Goal: Information Seeking & Learning: Learn about a topic

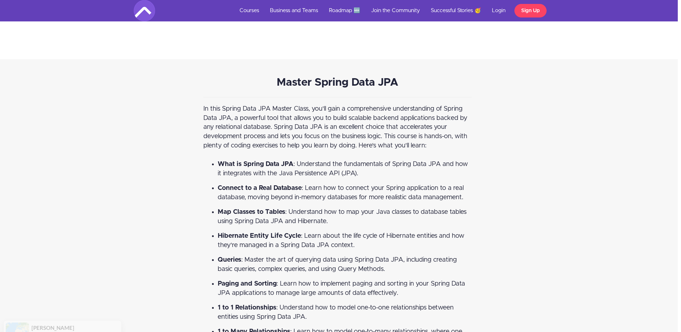
scroll to position [1016, 4]
drag, startPoint x: 320, startPoint y: 174, endPoint x: 289, endPoint y: 172, distance: 31.1
click at [289, 172] on span "What is Spring Data JPA : Understand the fundamentals of Spring Data JPA and ho…" at bounding box center [342, 169] width 250 height 16
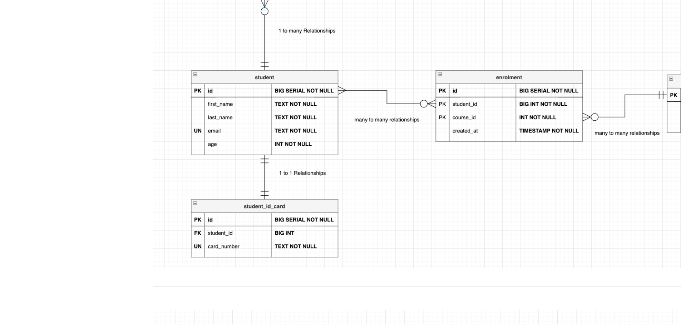
scroll to position [1314, 0]
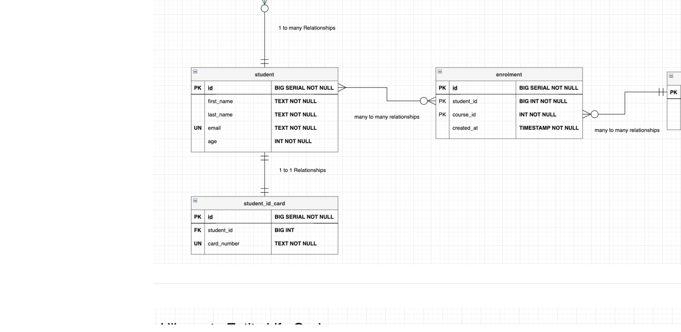
click at [245, 279] on img at bounding box center [340, 240] width 268 height 137
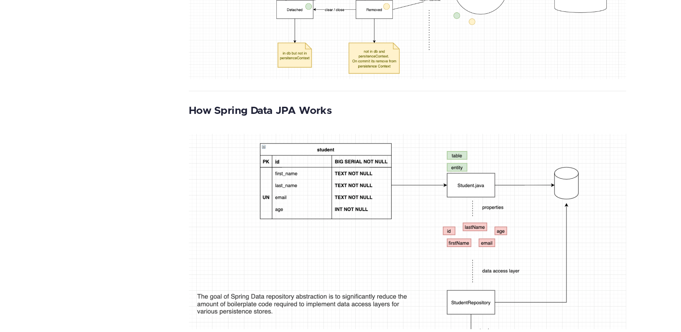
scroll to position [1580, 0]
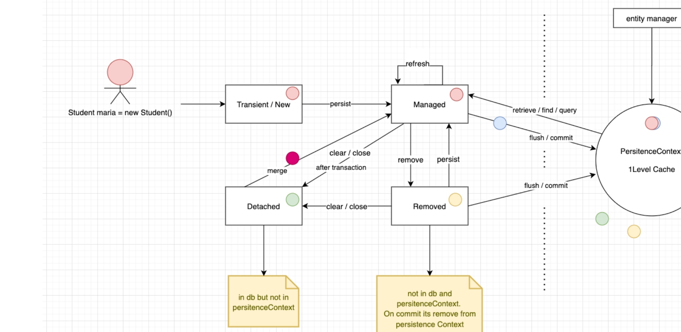
click at [289, 124] on img at bounding box center [340, 119] width 268 height 120
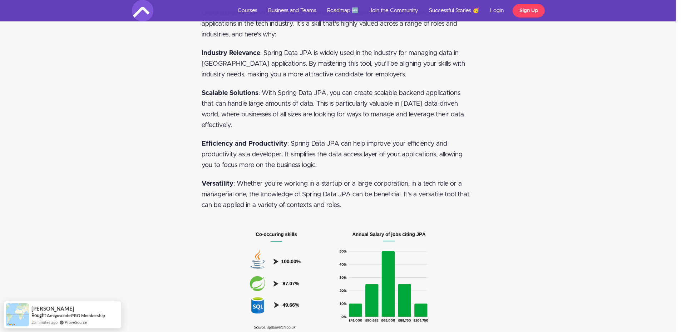
scroll to position [2795, 5]
